Goal: Find specific page/section: Find specific page/section

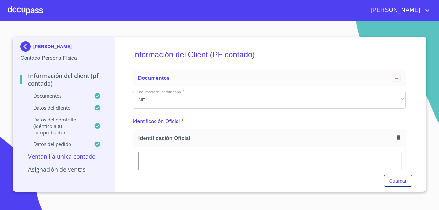
scroll to position [388, 0]
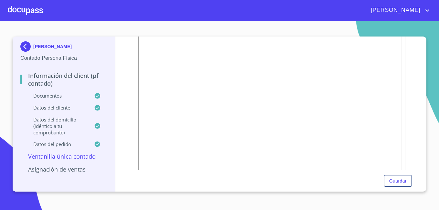
click at [24, 48] on img at bounding box center [26, 46] width 13 height 10
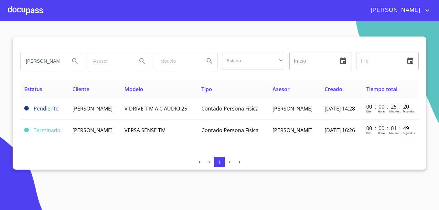
drag, startPoint x: 49, startPoint y: 64, endPoint x: 0, endPoint y: 52, distance: 50.7
click at [0, 52] on html "[PERSON_NAME] Estado ​ ​ Inicio ​ Fin ​ Estatus Cliente Modelo Tipo Asesor Crea…" at bounding box center [219, 105] width 439 height 210
type input "yurina"
click at [73, 59] on icon "Search" at bounding box center [75, 61] width 8 height 8
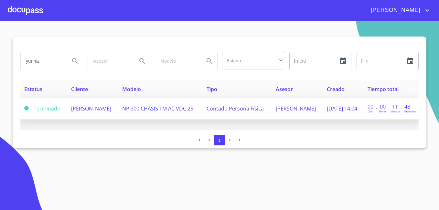
click at [83, 108] on span "[PERSON_NAME]" at bounding box center [91, 108] width 40 height 7
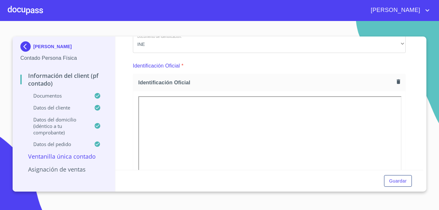
scroll to position [65, 0]
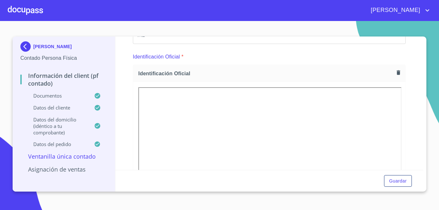
click at [22, 44] on img at bounding box center [26, 46] width 13 height 10
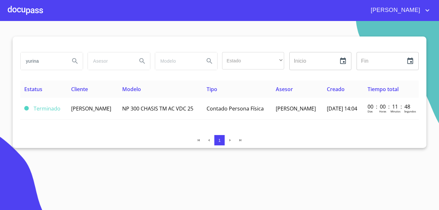
drag, startPoint x: 48, startPoint y: 64, endPoint x: 0, endPoint y: 55, distance: 48.8
click at [0, 55] on html "[PERSON_NAME] Estado ​ ​ Inicio ​ Fin ​ Estatus Cliente Modelo Tipo Asesor Crea…" at bounding box center [219, 105] width 439 height 210
type input "[PERSON_NAME]"
click at [75, 60] on icon "Search" at bounding box center [75, 61] width 8 height 8
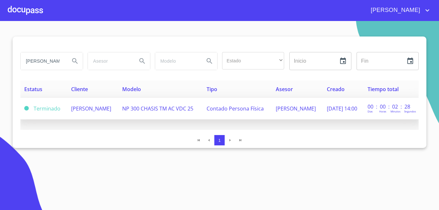
click at [76, 109] on span "[PERSON_NAME]" at bounding box center [91, 108] width 40 height 7
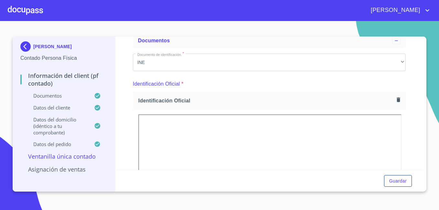
scroll to position [65, 0]
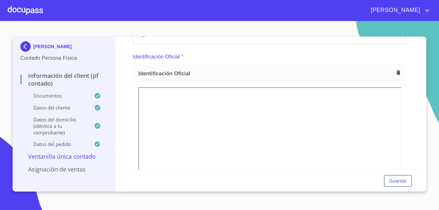
click at [29, 47] on img at bounding box center [26, 46] width 13 height 10
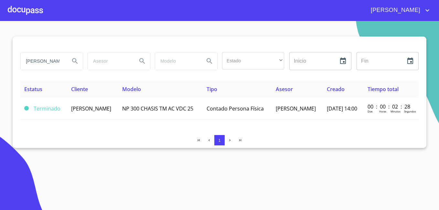
drag, startPoint x: 56, startPoint y: 64, endPoint x: 0, endPoint y: 53, distance: 56.9
click at [0, 54] on html "[PERSON_NAME] Estado ​ ​ Inicio ​ Fin ​ Estatus Cliente Modelo Tipo Asesor Crea…" at bounding box center [219, 105] width 439 height 210
type input "[PERSON_NAME]"
click at [73, 64] on icon "Search" at bounding box center [75, 61] width 8 height 8
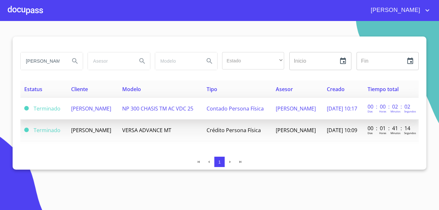
click at [80, 112] on span "[PERSON_NAME]" at bounding box center [91, 108] width 40 height 7
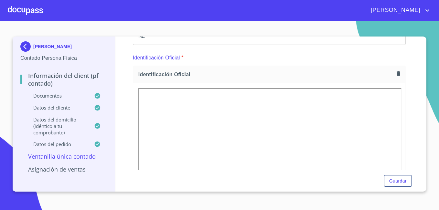
scroll to position [65, 0]
click at [27, 49] on img at bounding box center [26, 46] width 13 height 10
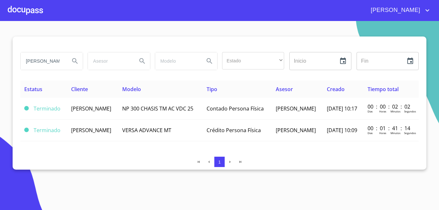
drag, startPoint x: 26, startPoint y: 63, endPoint x: -1, endPoint y: 62, distance: 27.2
click at [0, 62] on html "[PERSON_NAME] [PERSON_NAME] Estado ​ ​ Inicio ​ Fin ​ Estatus Cliente Modelo Ti…" at bounding box center [219, 105] width 439 height 210
click at [77, 62] on icon "Search" at bounding box center [75, 61] width 8 height 8
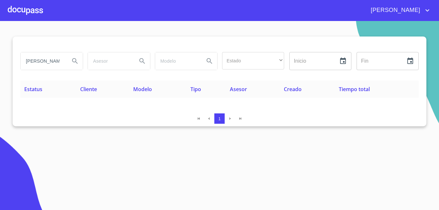
drag, startPoint x: 52, startPoint y: 59, endPoint x: 0, endPoint y: 56, distance: 51.9
click at [0, 56] on html "[PERSON_NAME] Estado ​ ​ Inicio ​ Fin ​ Estatus Cliente Modelo Tipo Asesor Crea…" at bounding box center [219, 105] width 439 height 210
type input "[PERSON_NAME]"
click at [77, 59] on icon "Search" at bounding box center [75, 61] width 8 height 8
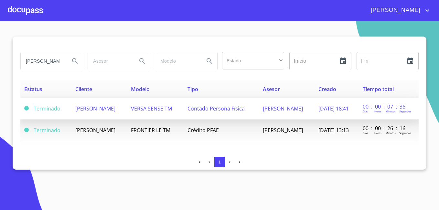
click at [88, 107] on span "[PERSON_NAME]" at bounding box center [95, 108] width 40 height 7
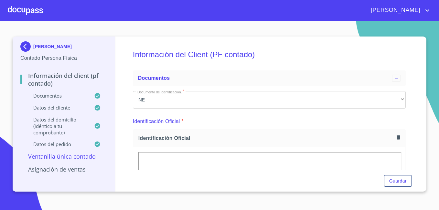
scroll to position [65, 0]
